Goal: Task Accomplishment & Management: Complete application form

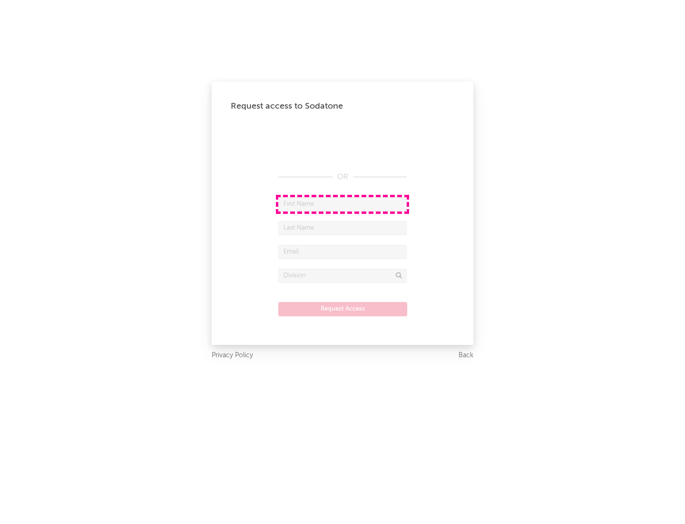
click at [343, 204] on input "text" at bounding box center [342, 204] width 129 height 14
type input "[PERSON_NAME]"
click at [343, 228] on input "text" at bounding box center [342, 228] width 129 height 14
type input "[PERSON_NAME]"
click at [343, 251] on input "text" at bounding box center [342, 252] width 129 height 14
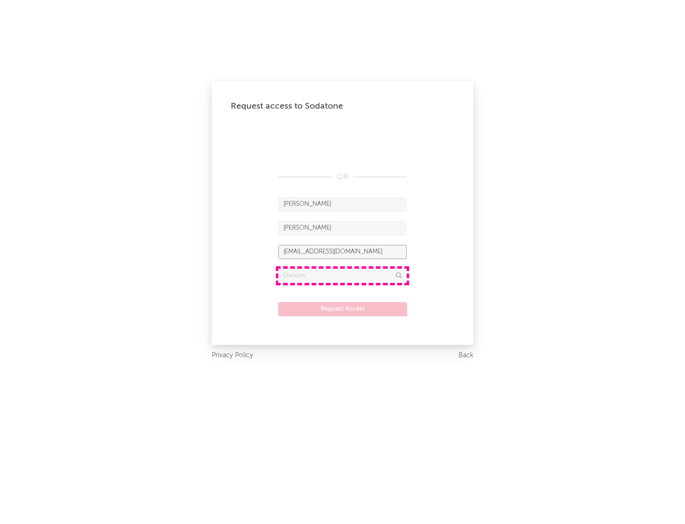
type input "[EMAIL_ADDRESS][DOMAIN_NAME]"
click at [343, 275] on input "text" at bounding box center [342, 275] width 129 height 14
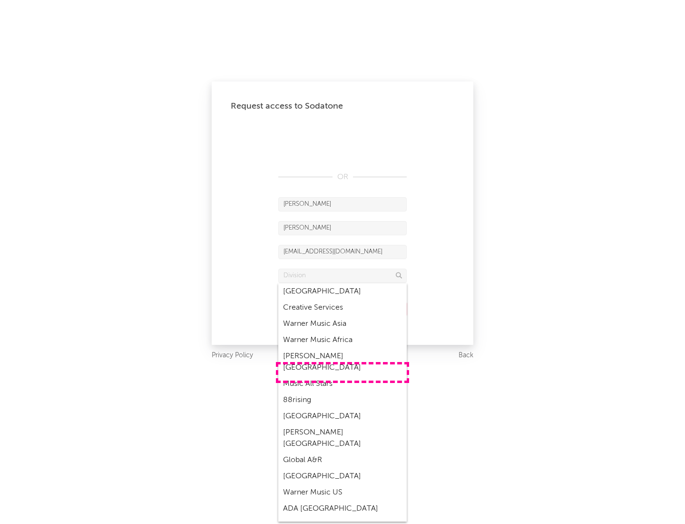
click at [343, 376] on div "Music All Stars" at bounding box center [342, 384] width 129 height 16
type input "Music All Stars"
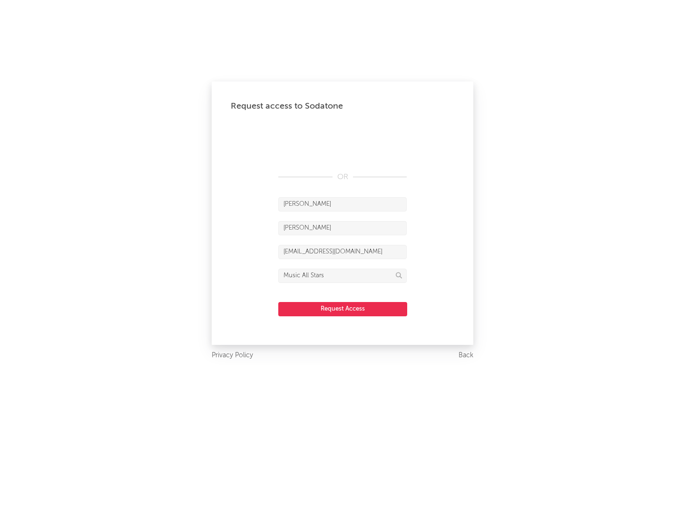
click at [343, 308] on button "Request Access" at bounding box center [342, 309] width 129 height 14
